Goal: Check status: Check status

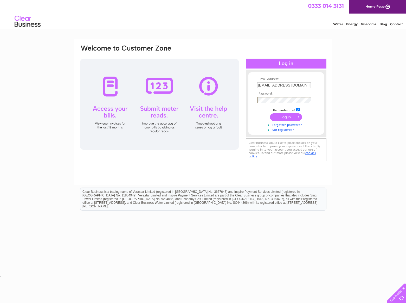
click at [284, 117] on input "submit" at bounding box center [286, 116] width 32 height 7
click at [270, 113] on input "submit" at bounding box center [286, 116] width 32 height 7
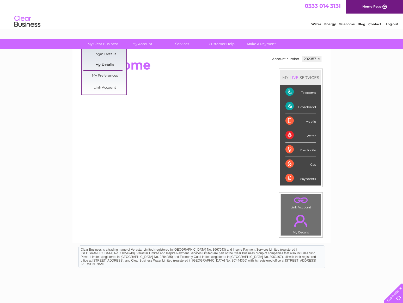
click at [104, 65] on link "My Details" at bounding box center [104, 65] width 43 height 10
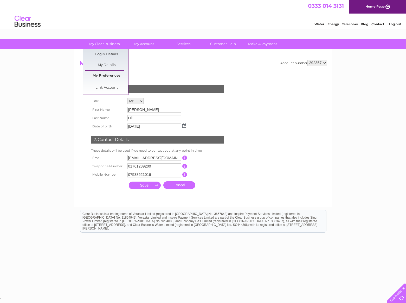
click at [104, 74] on link "My Preferences" at bounding box center [106, 76] width 43 height 10
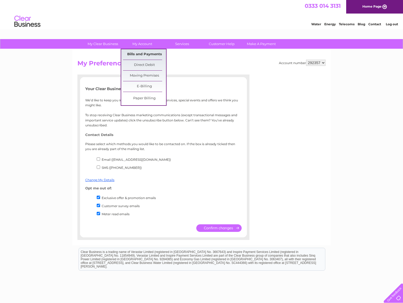
click at [145, 54] on link "Bills and Payments" at bounding box center [144, 54] width 43 height 10
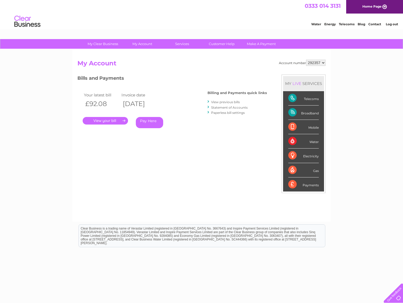
click at [107, 120] on link "." at bounding box center [105, 121] width 45 height 8
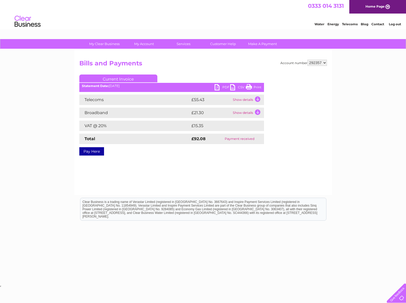
click at [260, 99] on td "Show details" at bounding box center [248, 100] width 33 height 10
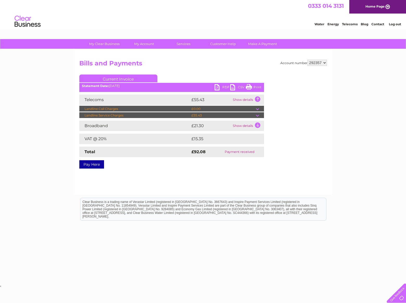
click at [257, 116] on td at bounding box center [260, 115] width 8 height 6
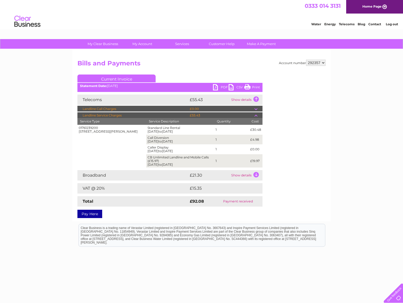
click at [256, 174] on td "Show details" at bounding box center [246, 175] width 33 height 10
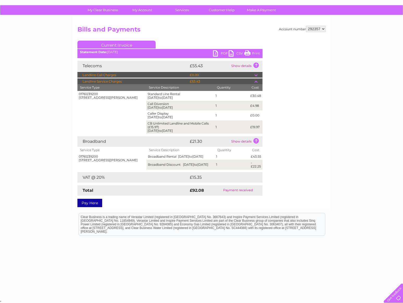
scroll to position [37, 0]
